Goal: Task Accomplishment & Management: Use online tool/utility

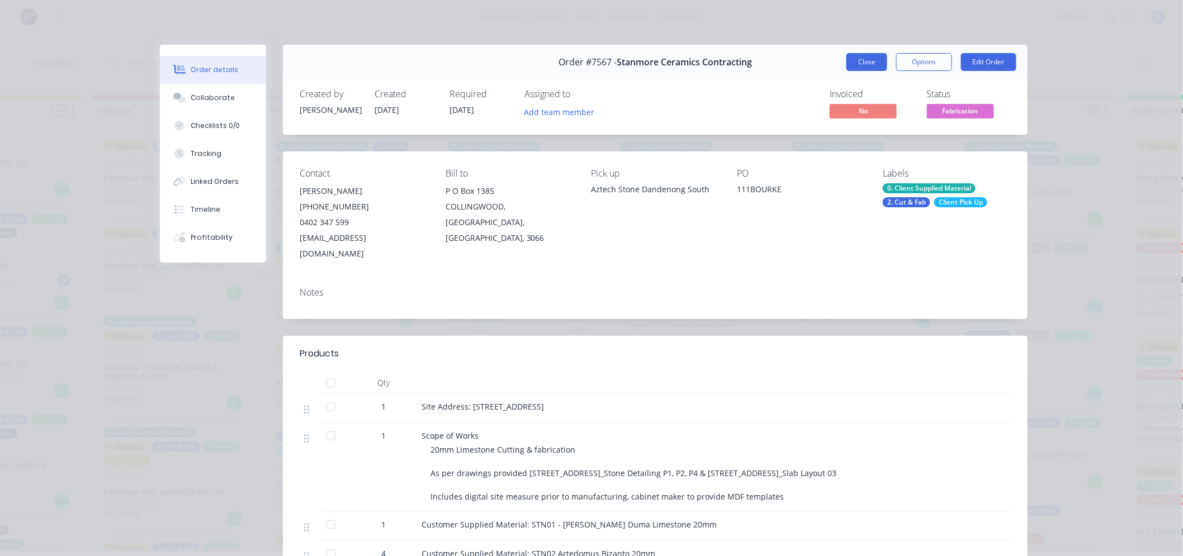
scroll to position [548, 0]
click at [865, 59] on button "Close" at bounding box center [866, 62] width 41 height 18
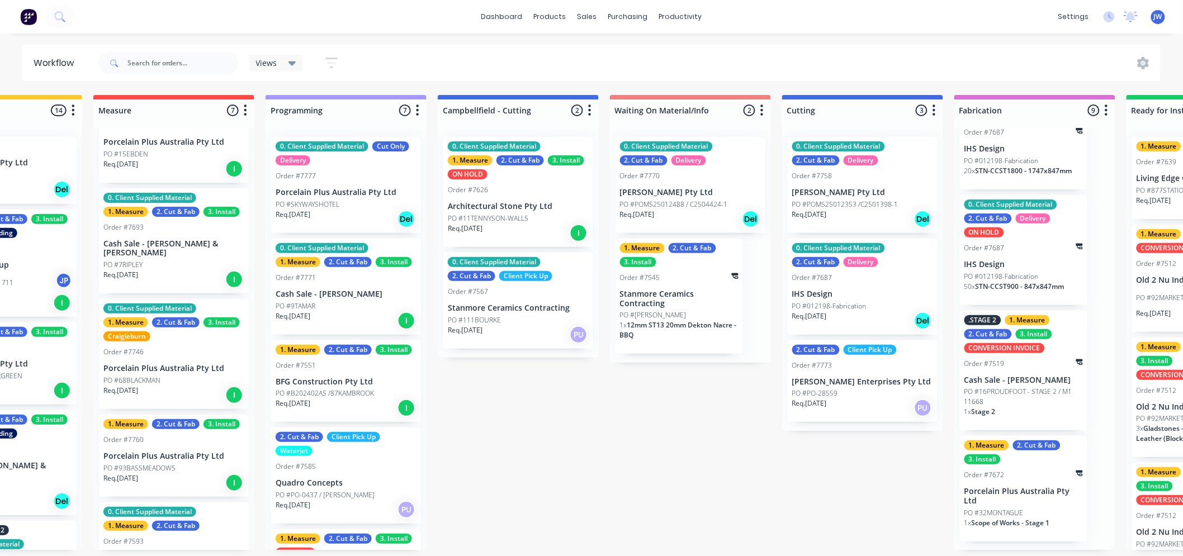
click at [812, 49] on div "Views Save new view None (Default) edit Value edit Week 1 - Priorities edit Sho…" at bounding box center [628, 63] width 1065 height 34
click at [803, 35] on div "dashboard products sales purchasing productivity dashboard products Product Cat…" at bounding box center [316, 244] width 1183 height 489
click at [840, 37] on div "dashboard products sales purchasing productivity dashboard products Product Cat…" at bounding box center [316, 244] width 1183 height 489
click at [856, 35] on div "dashboard products sales purchasing productivity dashboard products Product Cat…" at bounding box center [316, 244] width 1183 height 489
click at [820, 39] on div "dashboard products sales purchasing productivity dashboard products Product Cat…" at bounding box center [316, 244] width 1183 height 489
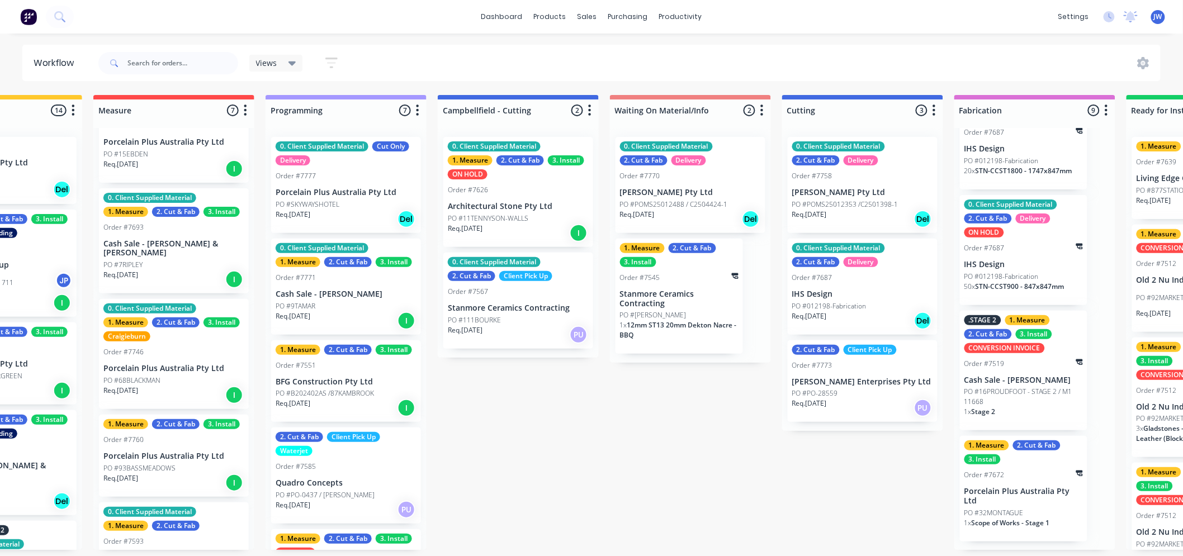
click at [820, 39] on div "dashboard products sales purchasing productivity dashboard products Product Cat…" at bounding box center [316, 244] width 1183 height 489
click at [755, 38] on div "dashboard products sales purchasing productivity dashboard products Product Cat…" at bounding box center [316, 244] width 1183 height 489
click at [679, 395] on div "Submitted 14 Status colour #273444 hex #273444 Save Cancel Summaries Total orde…" at bounding box center [892, 322] width 2350 height 455
click at [517, 409] on div "Submitted 14 Status colour #273444 hex #273444 Save Cancel Summaries Total orde…" at bounding box center [892, 322] width 2350 height 455
click at [652, 32] on div "dashboard products sales purchasing productivity dashboard products Product Cat…" at bounding box center [591, 17] width 1183 height 34
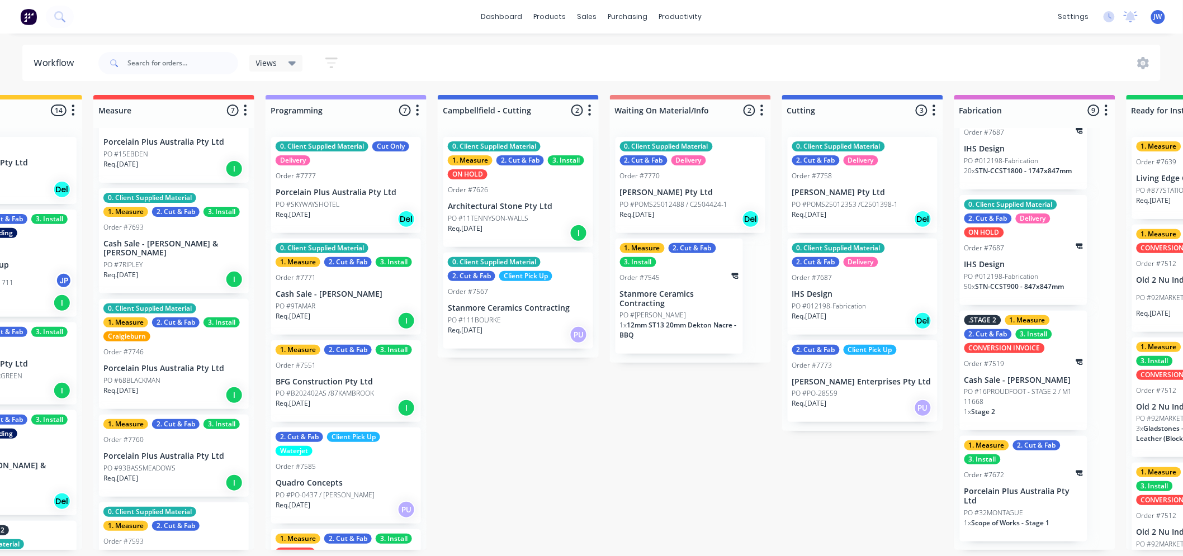
click at [745, 36] on div "dashboard products sales purchasing productivity dashboard products Product Cat…" at bounding box center [316, 244] width 1183 height 489
click at [778, 38] on div "dashboard products sales purchasing productivity dashboard products Product Cat…" at bounding box center [316, 244] width 1183 height 489
click at [535, 423] on div "Submitted 14 Status colour #273444 hex #273444 Save Cancel Summaries Total orde…" at bounding box center [892, 322] width 2350 height 455
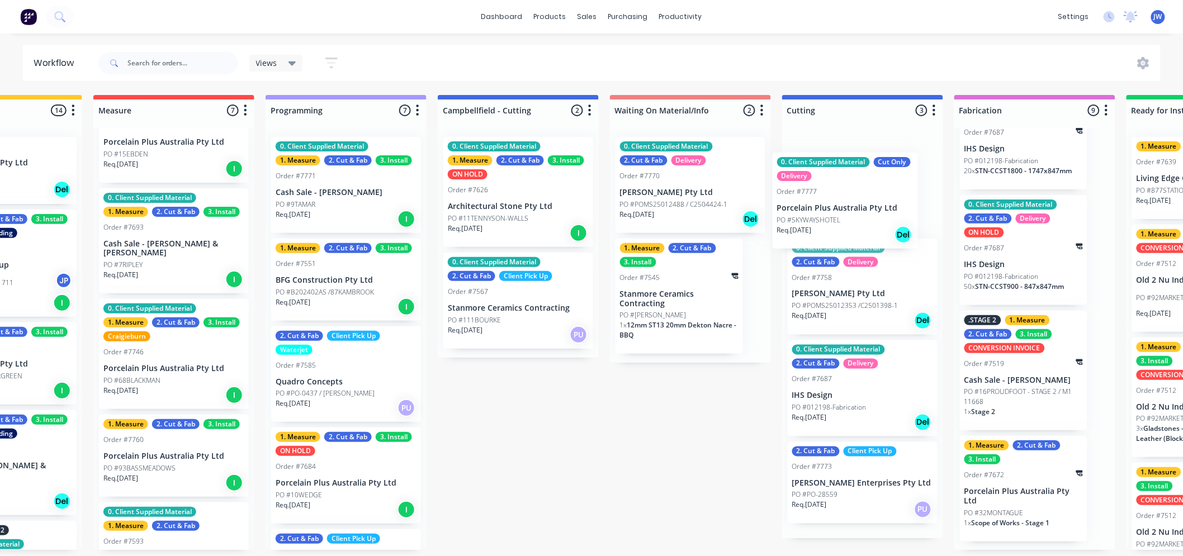
drag, startPoint x: 338, startPoint y: 185, endPoint x: 855, endPoint y: 206, distance: 517.4
click at [855, 206] on div "Submitted 14 Status colour #273444 hex #273444 Save Cancel Summaries Total orde…" at bounding box center [892, 322] width 2350 height 455
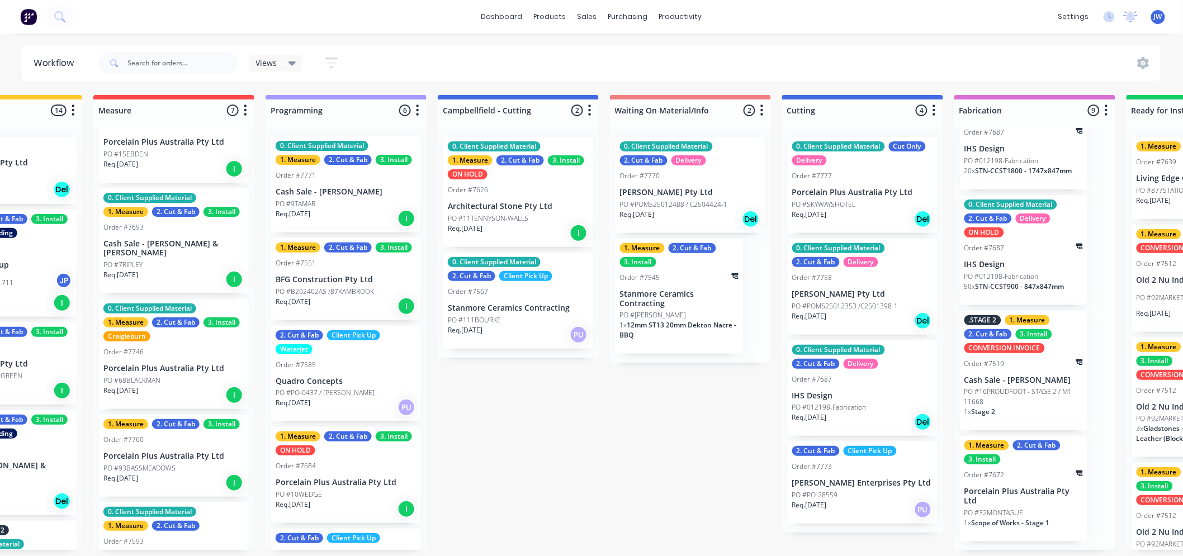
scroll to position [0, 0]
click at [665, 466] on div "Submitted 14 Status colour #273444 hex #273444 Save Cancel Summaries Total orde…" at bounding box center [892, 322] width 2350 height 455
click at [603, 454] on div "Submitted 14 Status colour #273444 hex #273444 Save Cancel Summaries Total orde…" at bounding box center [892, 322] width 2350 height 455
click at [655, 423] on div "Submitted 14 Status colour #273444 hex #273444 Save Cancel Summaries Total orde…" at bounding box center [892, 322] width 2350 height 455
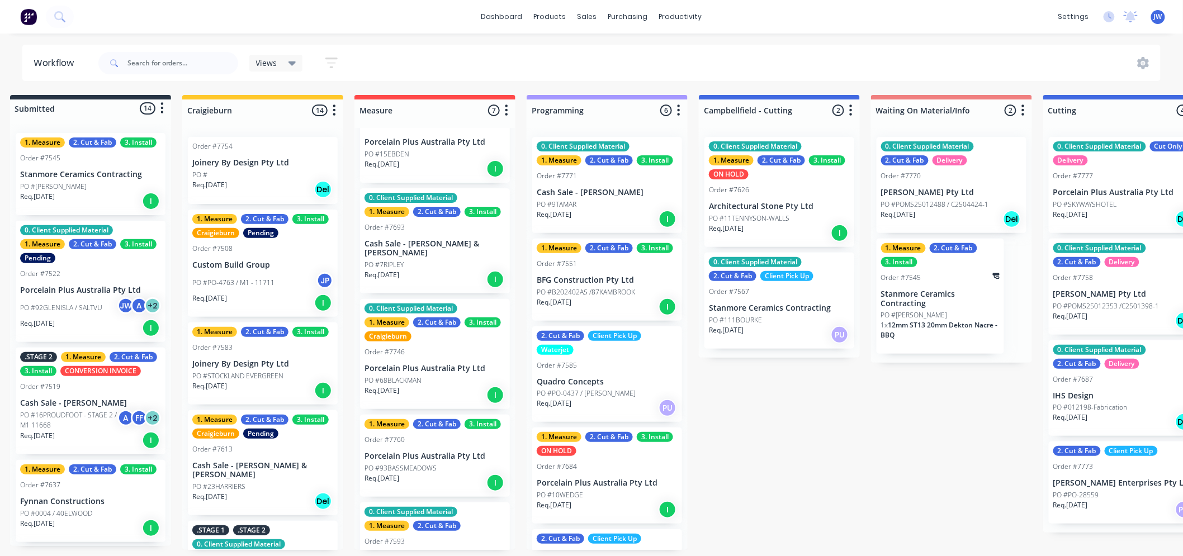
scroll to position [3, 0]
